Goal: Navigation & Orientation: Understand site structure

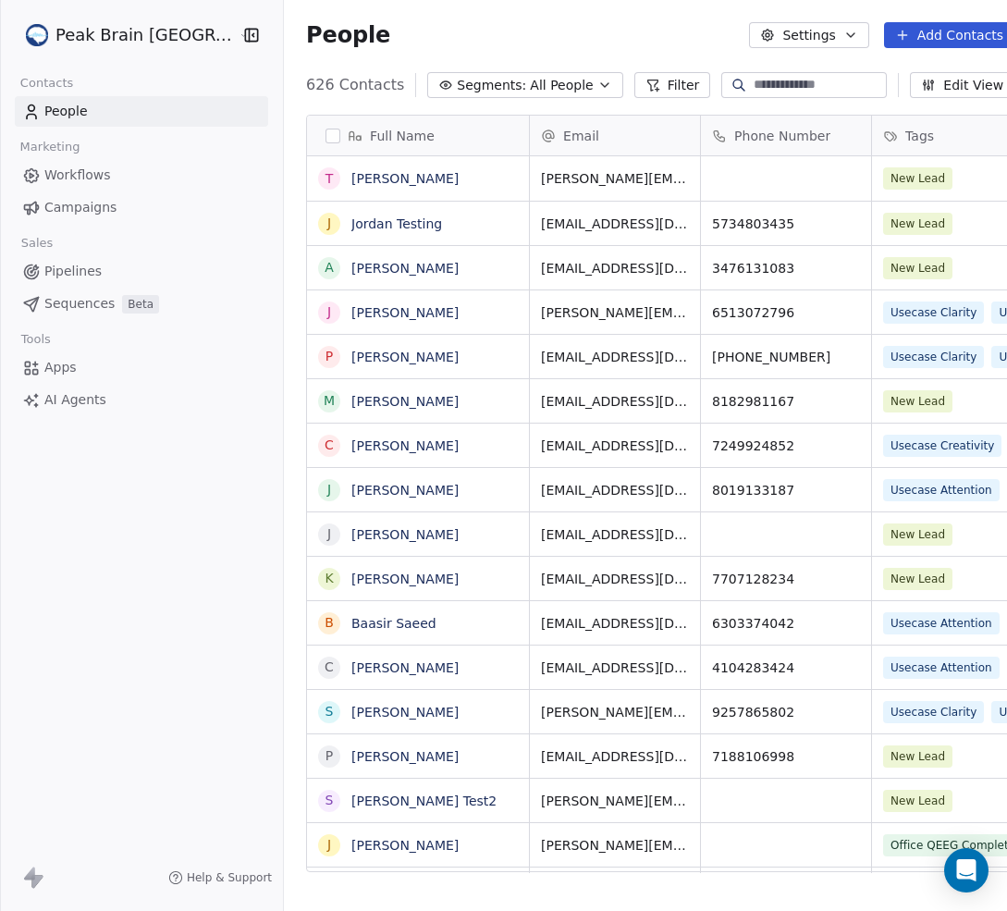
scroll to position [788, 743]
click at [687, 14] on div "People Settings Add Contacts" at bounding box center [660, 35] width 753 height 70
click at [97, 178] on span "Workflows" at bounding box center [77, 174] width 67 height 19
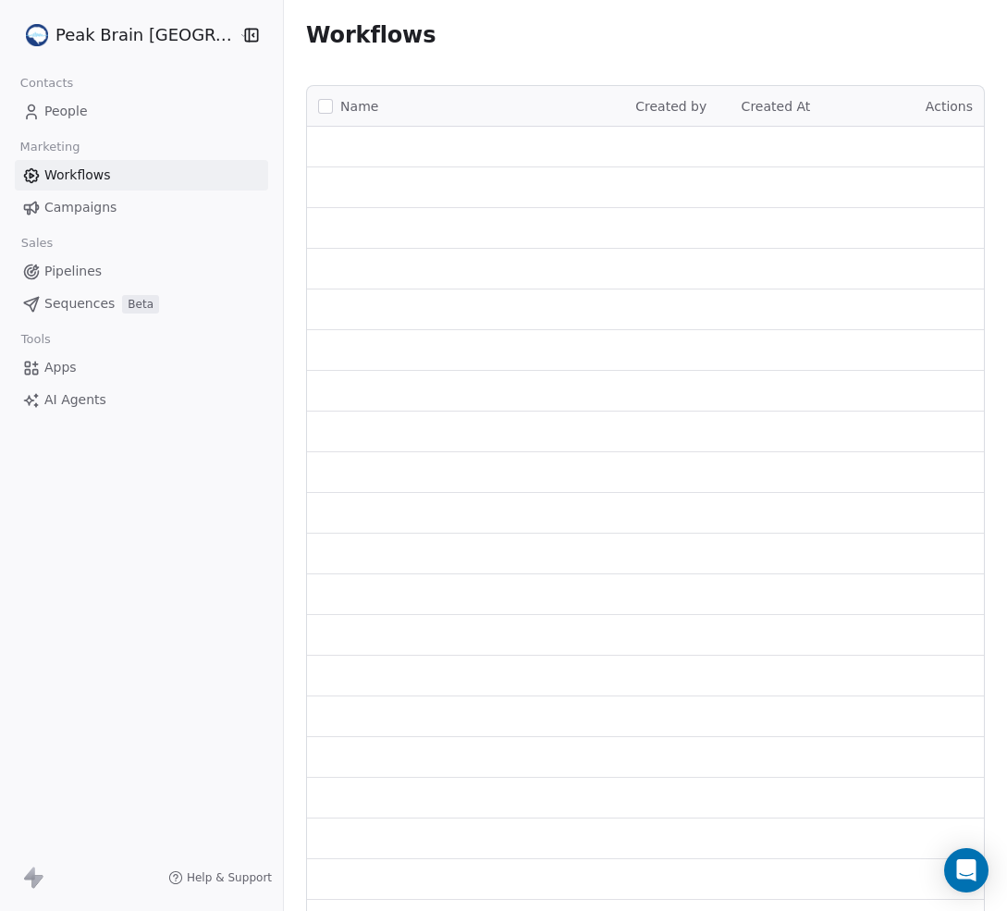
click at [97, 178] on span "Workflows" at bounding box center [77, 174] width 67 height 19
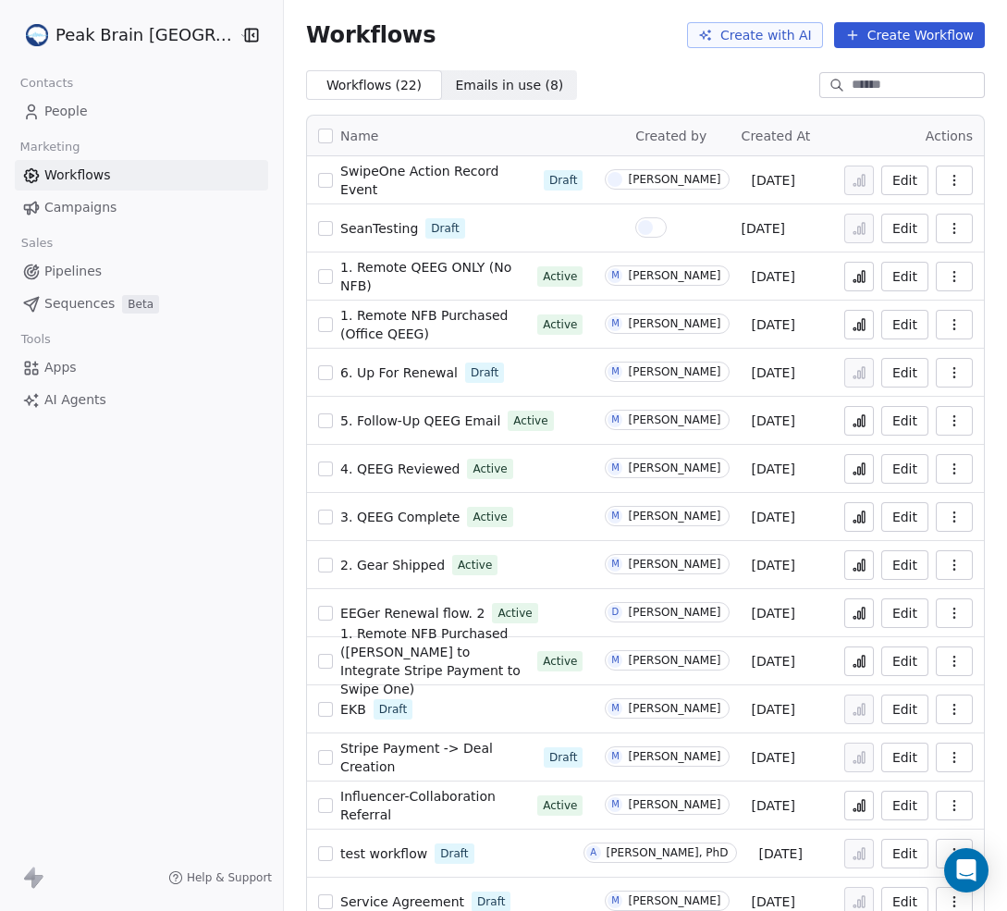
click at [125, 203] on link "Campaigns" at bounding box center [141, 207] width 253 height 31
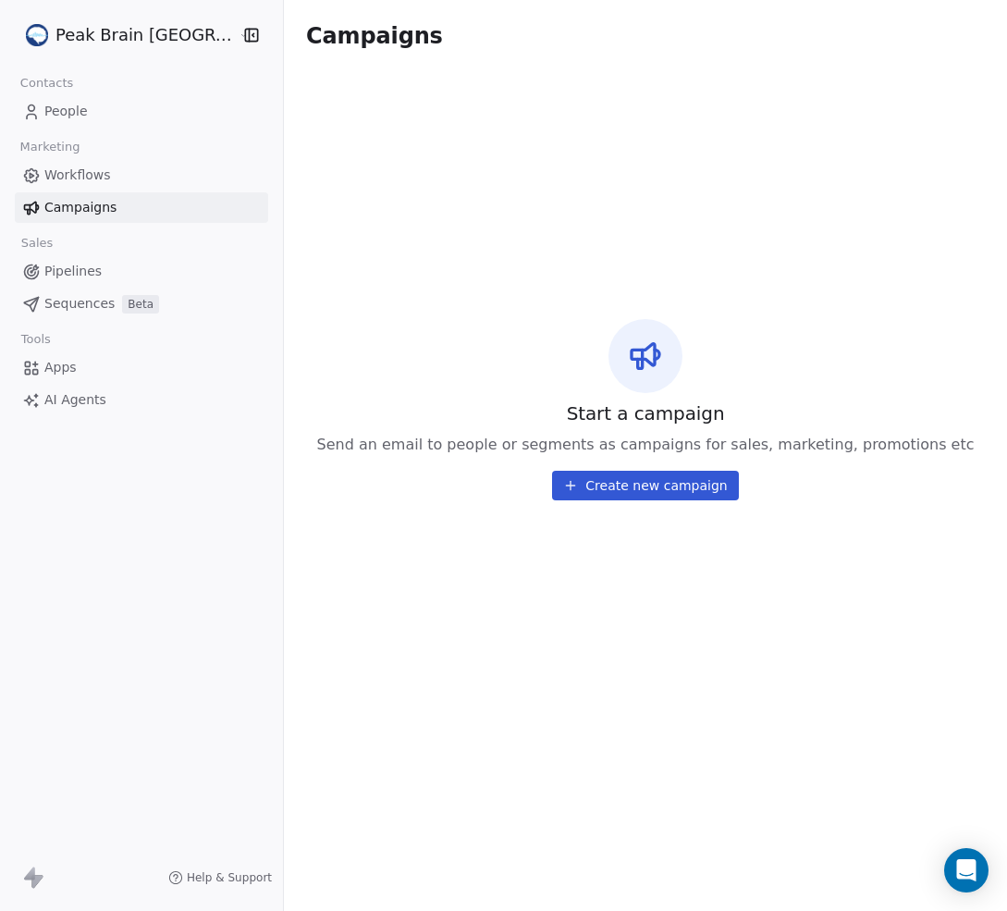
click at [102, 171] on span "Workflows" at bounding box center [77, 174] width 67 height 19
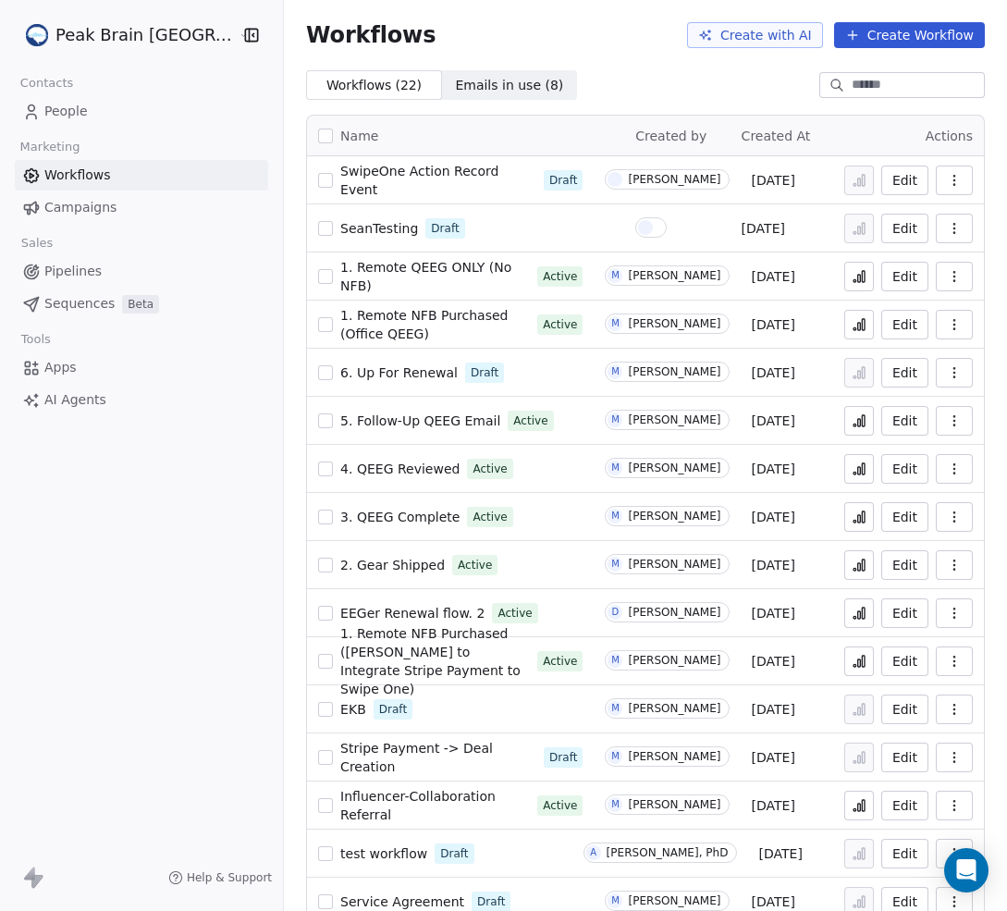
click at [325, 89] on span "Workflows ( 22 )" at bounding box center [373, 85] width 97 height 19
click at [455, 84] on span "Emails in use ( 8 )" at bounding box center [509, 85] width 108 height 19
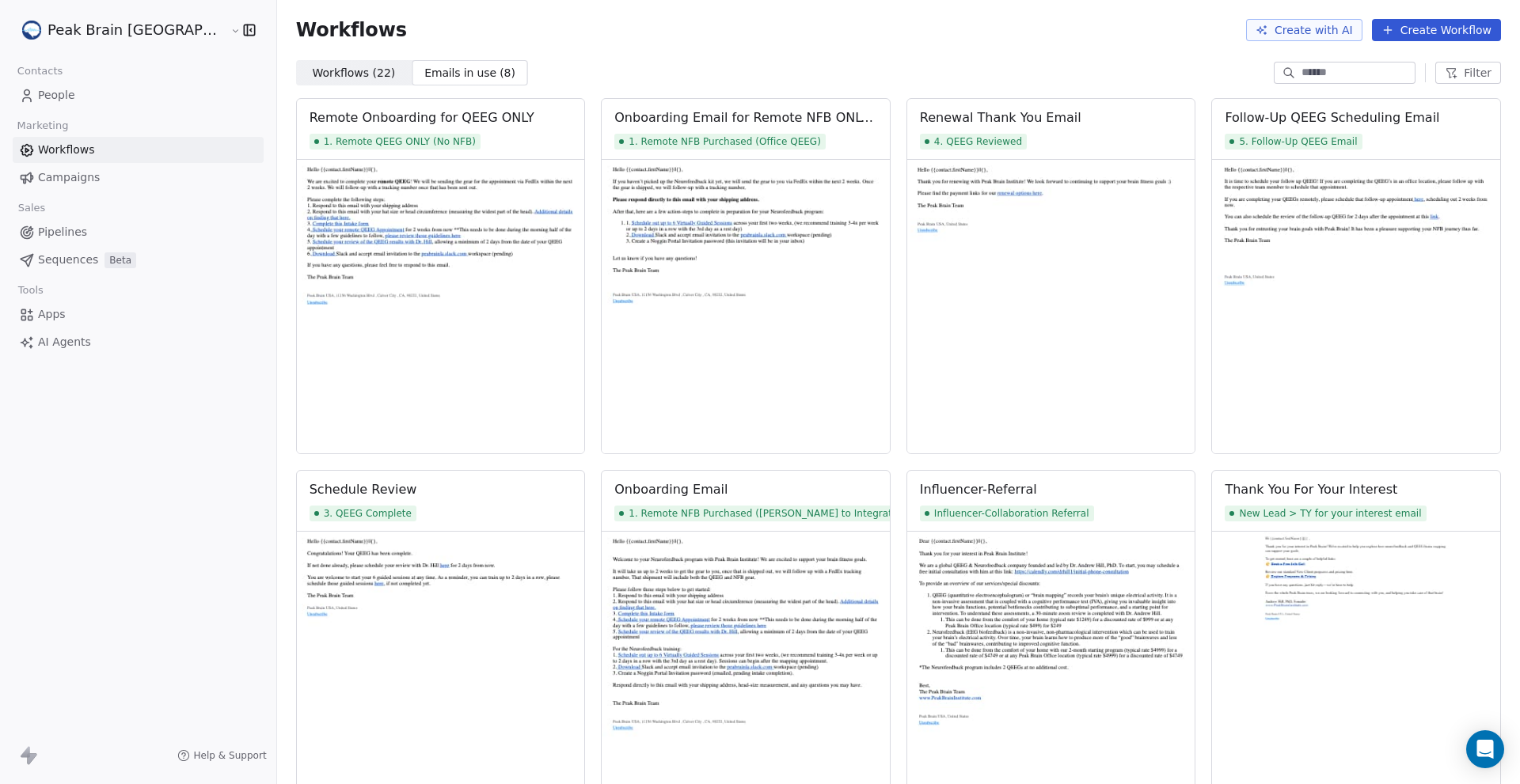
click at [116, 151] on link "Workflows" at bounding box center [138, 150] width 251 height 27
click at [80, 148] on span "Workflows" at bounding box center [66, 149] width 57 height 16
click at [69, 175] on span "Campaigns" at bounding box center [69, 177] width 62 height 16
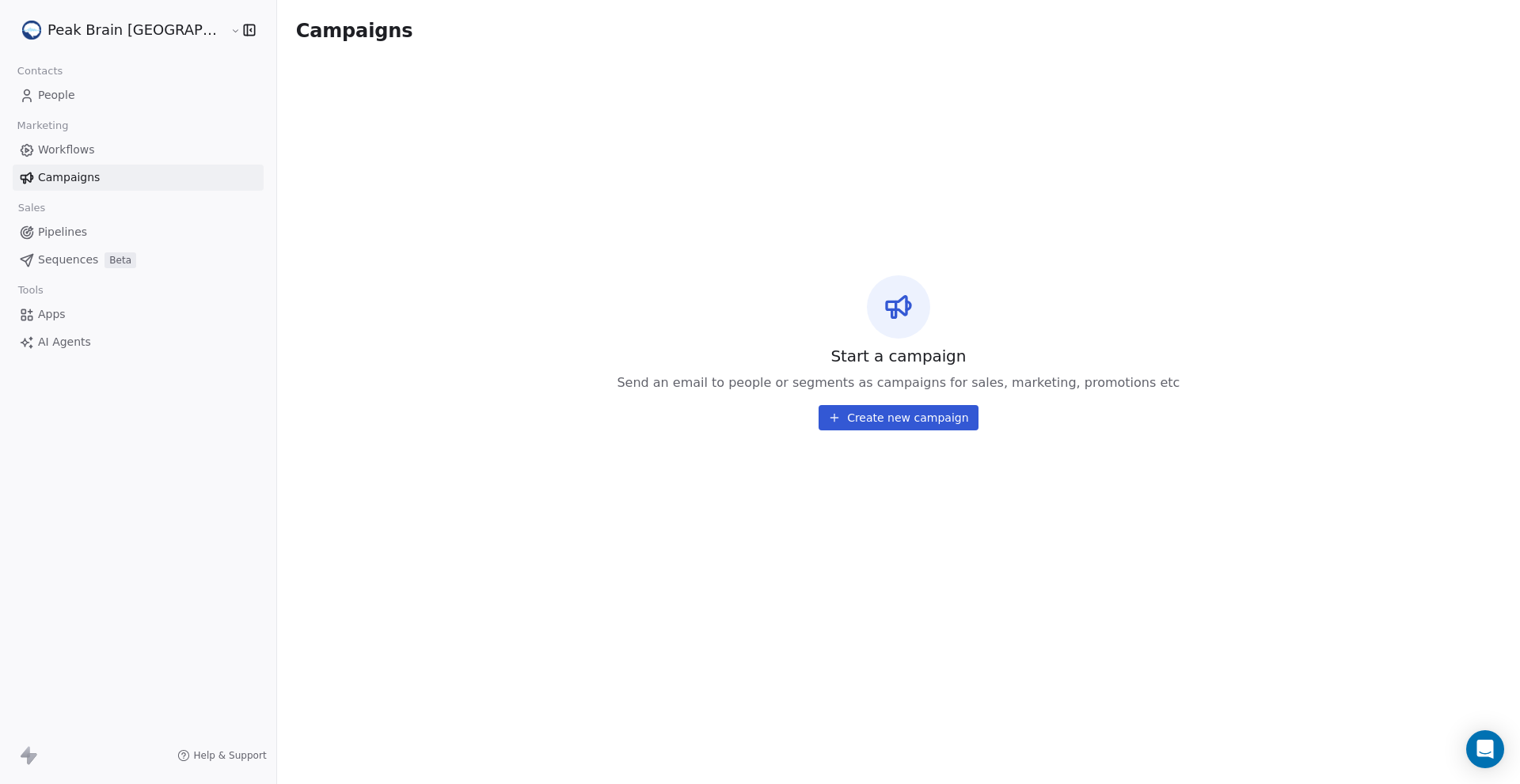
click at [61, 234] on span "Pipelines" at bounding box center [62, 232] width 49 height 16
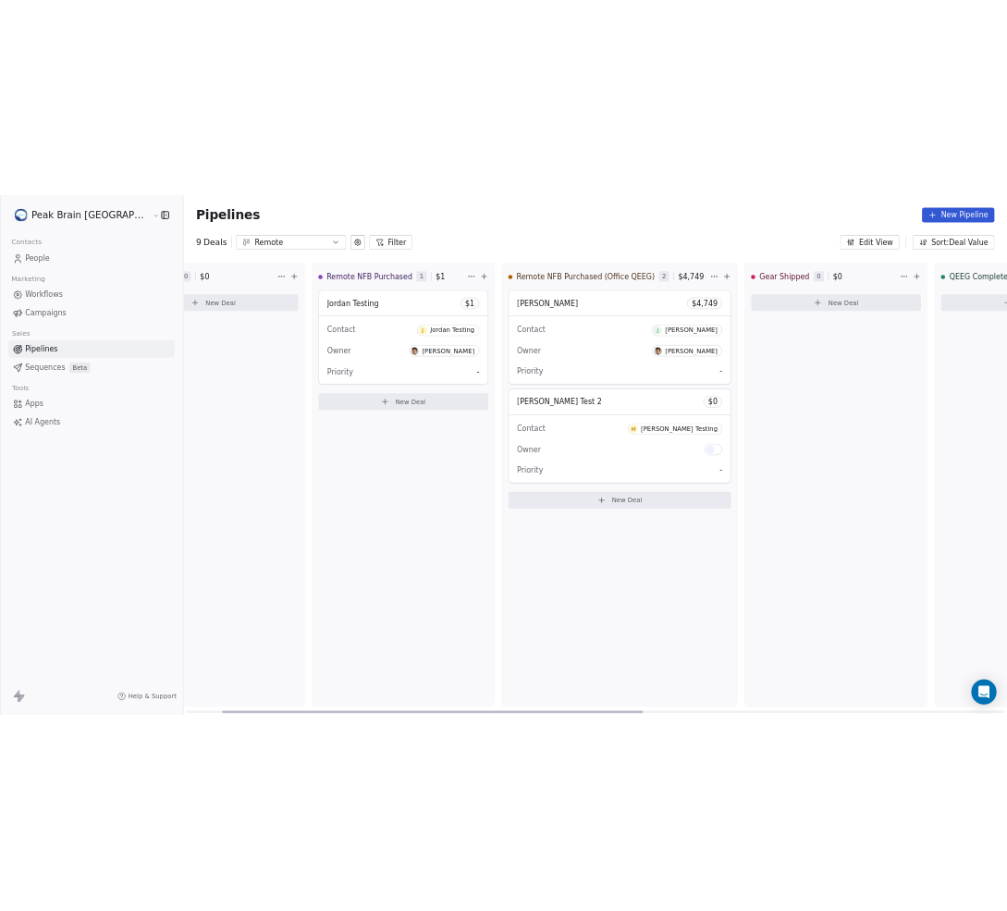
scroll to position [0, 133]
